Goal: Task Accomplishment & Management: Manage account settings

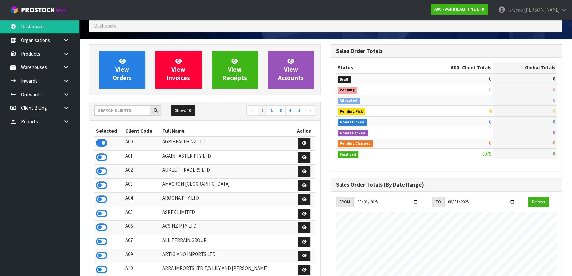
scroll to position [499, 241]
click at [110, 111] on input "text" at bounding box center [122, 110] width 56 height 10
type input "C11"
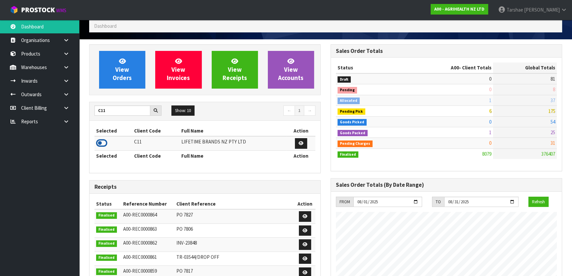
click at [102, 141] on icon at bounding box center [101, 143] width 11 height 10
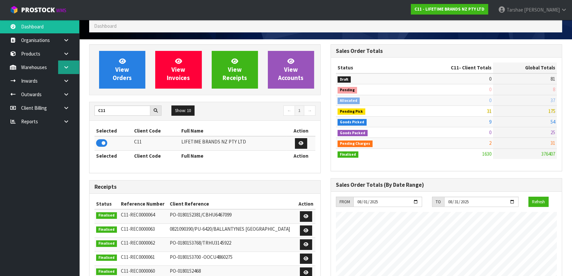
click at [64, 65] on icon at bounding box center [66, 67] width 6 height 5
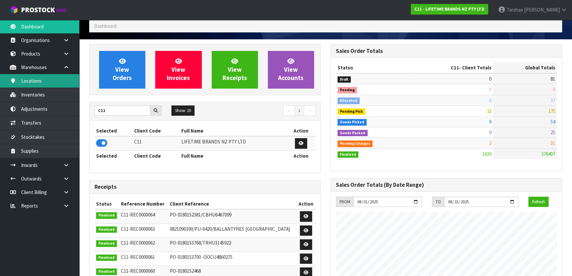
click at [46, 78] on link "Locations" at bounding box center [39, 81] width 79 height 14
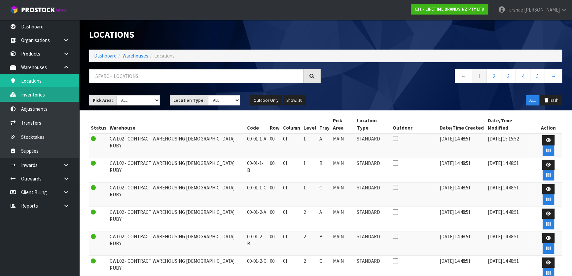
click at [66, 92] on link "Inventories" at bounding box center [39, 95] width 79 height 14
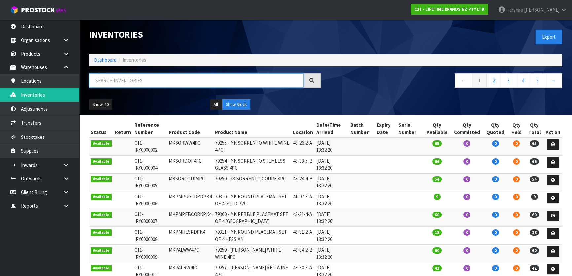
click at [152, 74] on input "text" at bounding box center [196, 80] width 214 height 14
click at [43, 26] on link "Dashboard" at bounding box center [39, 27] width 79 height 14
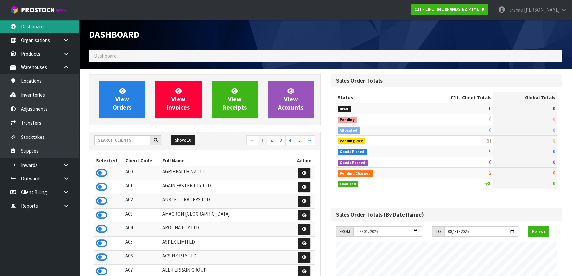
scroll to position [499, 241]
click at [132, 140] on input "text" at bounding box center [122, 140] width 56 height 10
type input "K01"
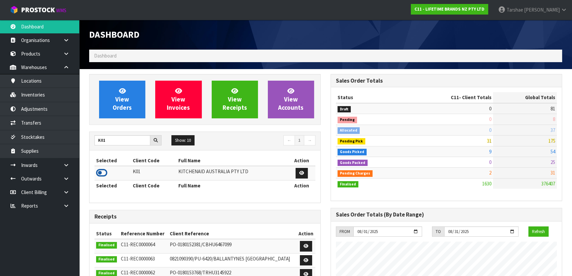
click at [103, 170] on icon at bounding box center [101, 173] width 11 height 10
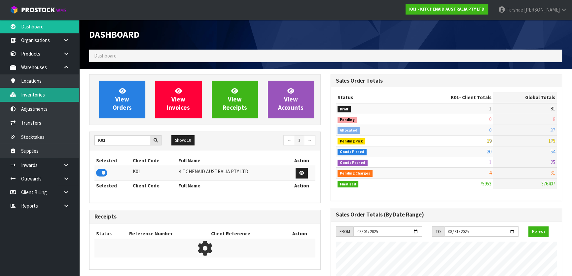
click at [49, 95] on link "Inventories" at bounding box center [39, 95] width 79 height 14
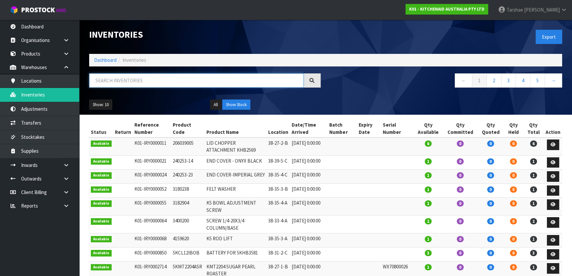
click at [156, 83] on input "text" at bounding box center [196, 80] width 214 height 14
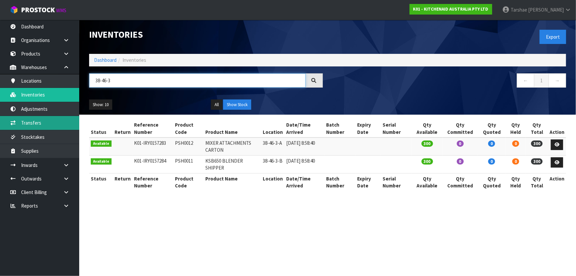
type input "38-46-3"
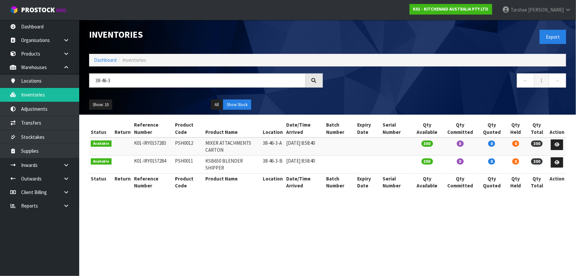
click at [270, 160] on td "38-46-3-B" at bounding box center [272, 164] width 23 height 18
copy tr "38-46-3-B"
click at [64, 122] on link "Transfers" at bounding box center [39, 123] width 79 height 14
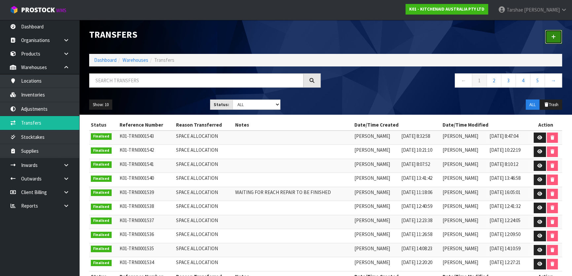
drag, startPoint x: 550, startPoint y: 33, endPoint x: 539, endPoint y: 45, distance: 15.4
click at [550, 34] on link at bounding box center [552, 37] width 17 height 14
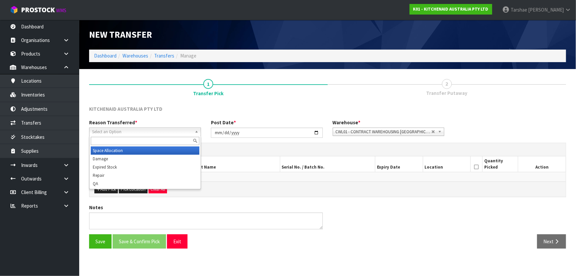
click at [116, 135] on span "Select an Option" at bounding box center [142, 132] width 100 height 8
click at [115, 146] on div "Space Allocation Damage Expired Stock Repair QA" at bounding box center [145, 162] width 112 height 54
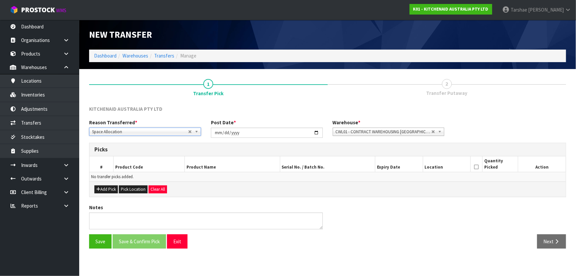
click at [114, 148] on h3 "Picks" at bounding box center [327, 149] width 466 height 6
click at [106, 187] on button "Add Pick" at bounding box center [105, 189] width 23 height 8
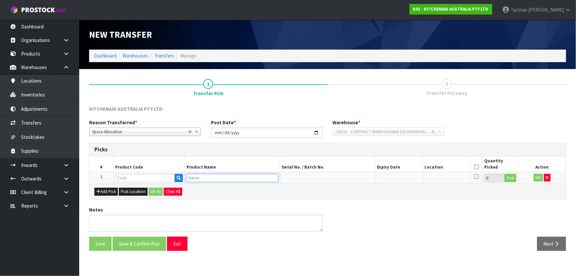
click at [207, 174] on input "text" at bounding box center [232, 178] width 92 height 8
paste input "38-46-3-B"
type input "38-46-3-B"
drag, startPoint x: 211, startPoint y: 177, endPoint x: 148, endPoint y: 179, distance: 63.7
click at [157, 183] on tr "1 38-46-3-B 0 Pick OK" at bounding box center [327, 178] width 476 height 12
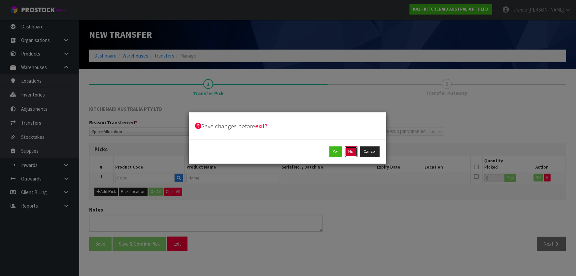
click at [355, 153] on button "No" at bounding box center [351, 151] width 13 height 11
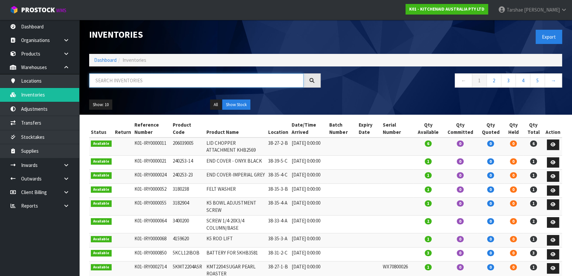
click at [153, 80] on input "text" at bounding box center [196, 80] width 214 height 14
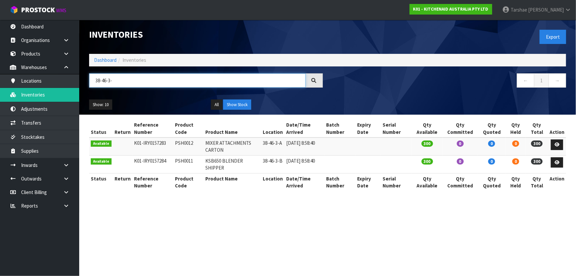
type input "38-46-3-"
click at [224, 160] on td "KSB650 BLENDER SHIPPER" at bounding box center [232, 164] width 57 height 18
click at [177, 160] on td "PSH0011" at bounding box center [188, 164] width 30 height 18
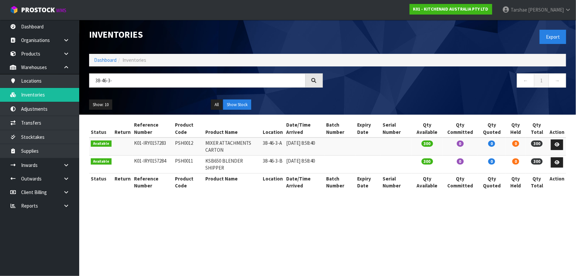
click at [177, 160] on td "PSH0011" at bounding box center [188, 164] width 30 height 18
copy td "PSH0011"
click at [47, 118] on link "Transfers" at bounding box center [39, 123] width 79 height 14
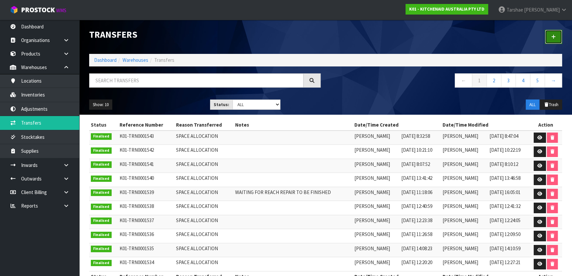
click at [554, 35] on icon at bounding box center [553, 36] width 5 height 5
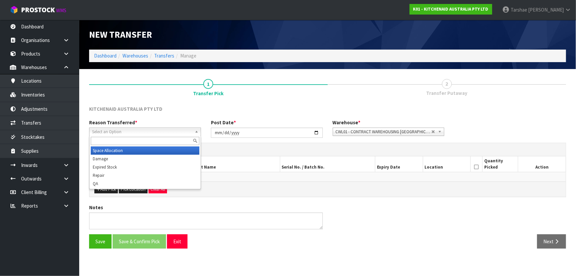
click at [169, 135] on span "Select an Option" at bounding box center [142, 132] width 100 height 8
drag, startPoint x: 158, startPoint y: 148, endPoint x: 208, endPoint y: 145, distance: 49.6
click at [160, 148] on li "Space Allocation" at bounding box center [145, 150] width 109 height 8
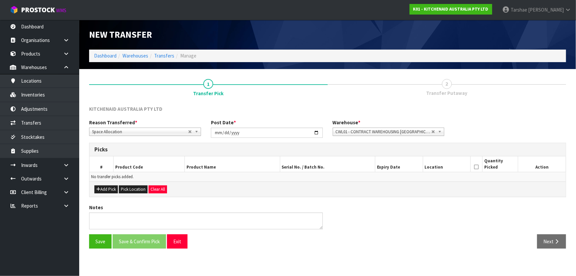
drag, startPoint x: 208, startPoint y: 204, endPoint x: 192, endPoint y: 210, distance: 16.7
click at [199, 209] on div "KITCHENAID AUSTRALIA PTY LTD Reason Transferred * Space Allocation Damage Expir…" at bounding box center [327, 179] width 477 height 148
click at [106, 190] on button "Add Pick" at bounding box center [105, 189] width 23 height 8
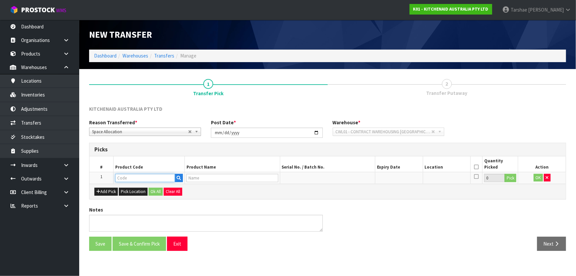
click at [153, 178] on input "text" at bounding box center [145, 178] width 60 height 8
paste input "PSH0011"
type input "PSH0011"
type input "KSB650 BLENDER SHIPPER"
type input "PSH0011"
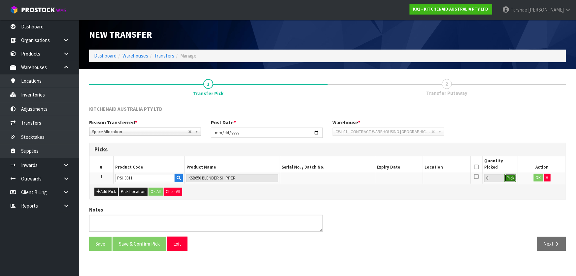
click at [511, 178] on button "Pick" at bounding box center [511, 178] width 12 height 9
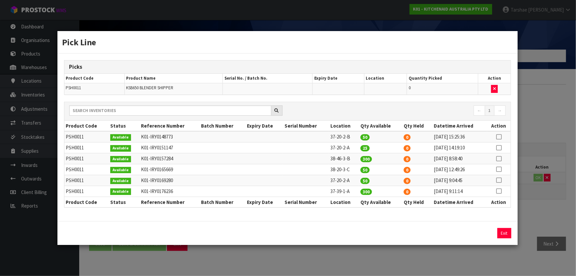
click at [499, 158] on icon at bounding box center [498, 158] width 5 height 0
click at [479, 234] on button "Assign Pick" at bounding box center [481, 233] width 27 height 10
type input "300"
click at [505, 229] on button "Exit" at bounding box center [504, 233] width 14 height 10
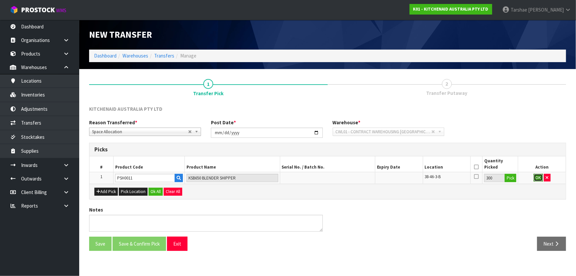
click at [540, 177] on button "OK" at bounding box center [538, 178] width 9 height 8
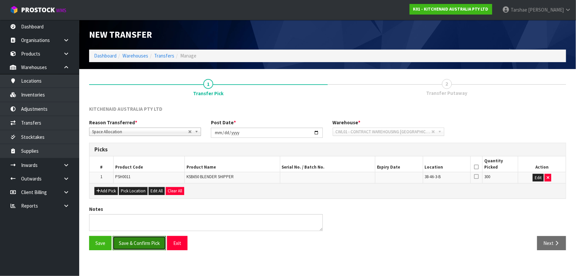
click at [150, 240] on button "Save & Confirm Pick" at bounding box center [139, 243] width 53 height 14
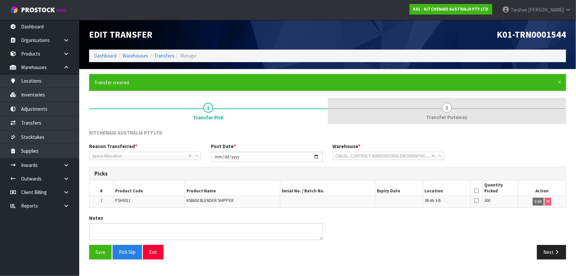
click at [462, 114] on span "Transfer Putaway" at bounding box center [446, 117] width 41 height 7
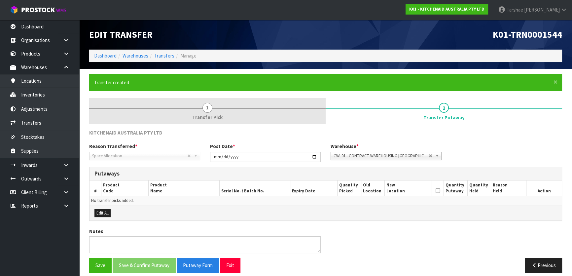
click at [246, 115] on link "1 Transfer Pick" at bounding box center [207, 111] width 236 height 26
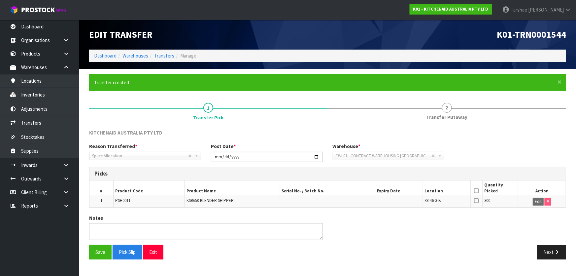
click at [477, 190] on icon at bounding box center [476, 190] width 5 height 0
click at [108, 256] on button "Save" at bounding box center [100, 252] width 22 height 14
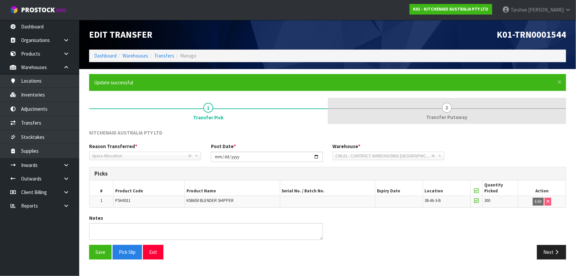
click at [459, 117] on span "Transfer Putaway" at bounding box center [446, 117] width 41 height 7
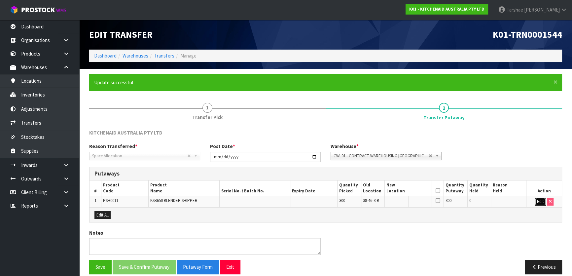
click at [538, 199] on button "Edit" at bounding box center [540, 201] width 11 height 8
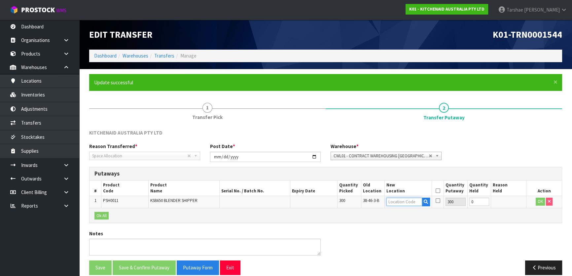
click at [411, 201] on input "text" at bounding box center [404, 201] width 36 height 8
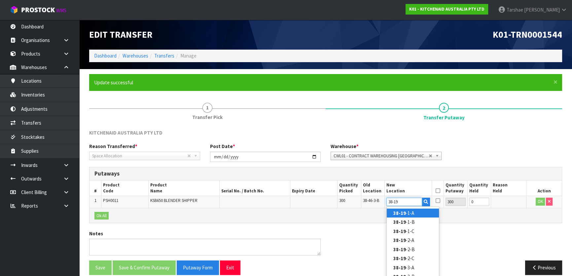
type input "38-19"
click at [410, 213] on link "38-19 -1-A" at bounding box center [412, 212] width 52 height 9
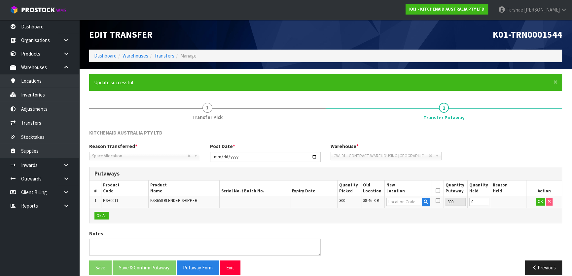
type input "38-19-1-A"
click at [541, 204] on button "OK" at bounding box center [539, 201] width 9 height 8
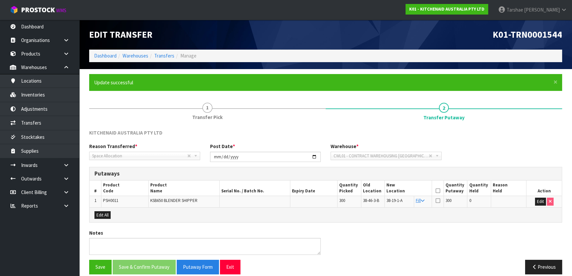
click at [129, 155] on span "Space Allocation" at bounding box center [139, 156] width 95 height 8
click at [437, 190] on icon at bounding box center [437, 190] width 5 height 0
click at [156, 264] on button "Save & Confirm Putaway" at bounding box center [144, 266] width 63 height 14
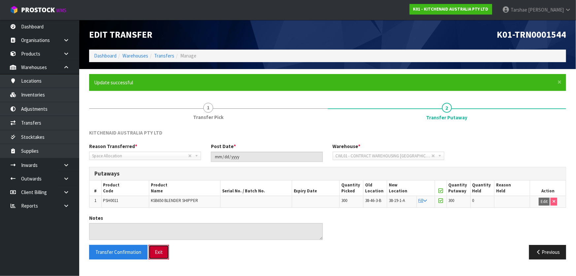
click at [157, 253] on button "Exit" at bounding box center [158, 252] width 20 height 14
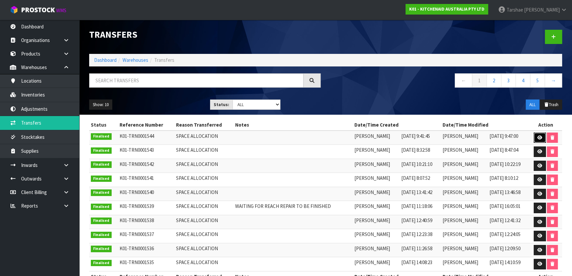
click at [538, 135] on icon at bounding box center [539, 137] width 5 height 4
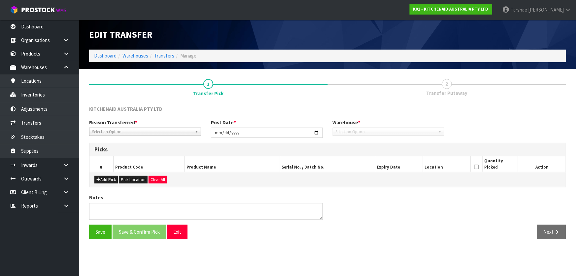
type input "[DATE]"
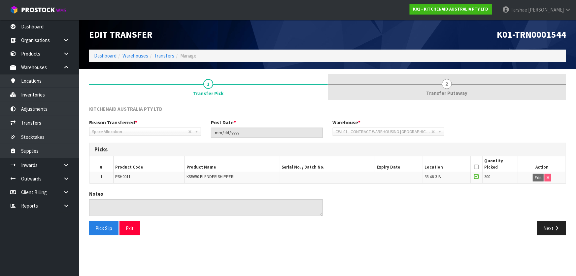
click at [455, 87] on link "2 Transfer Putaway" at bounding box center [447, 87] width 239 height 26
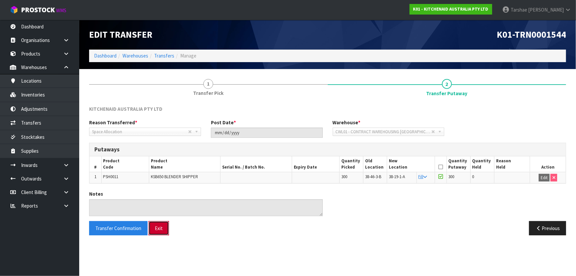
click at [166, 228] on button "Exit" at bounding box center [158, 228] width 20 height 14
